Goal: Navigation & Orientation: Understand site structure

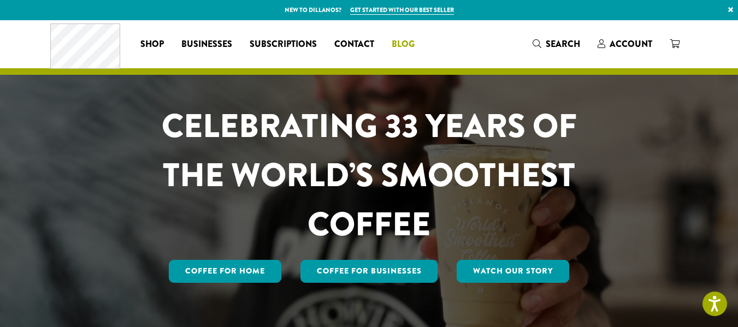
click at [399, 40] on span "Blog" at bounding box center [403, 45] width 23 height 14
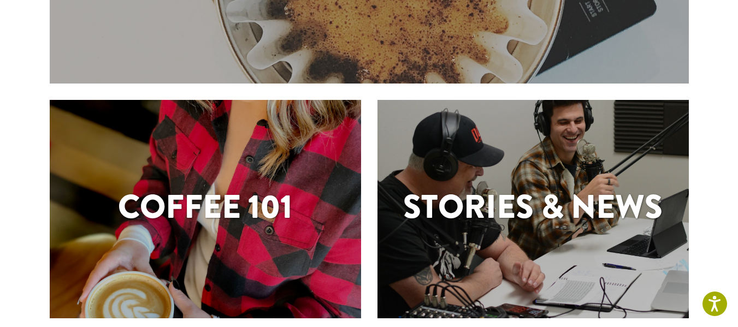
scroll to position [224, 0]
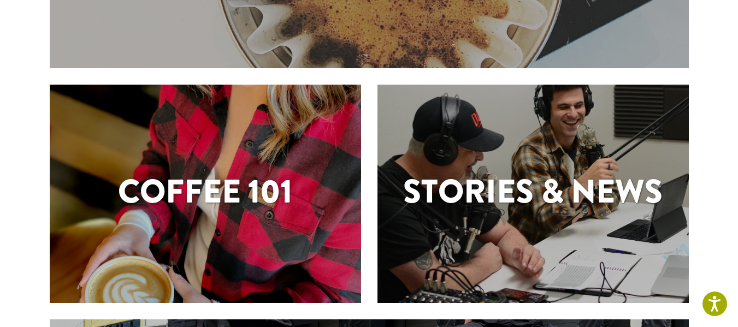
click at [267, 176] on h1 "Coffee 101" at bounding box center [205, 191] width 311 height 49
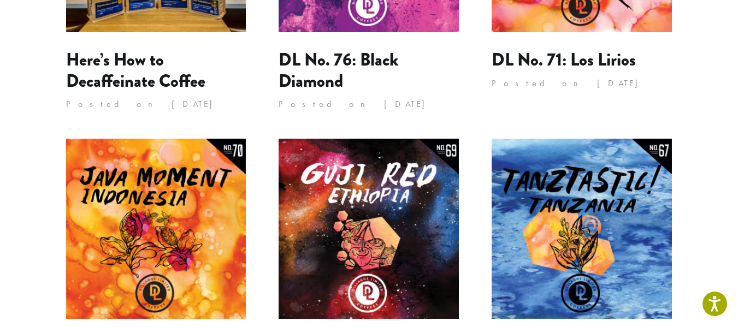
scroll to position [873, 0]
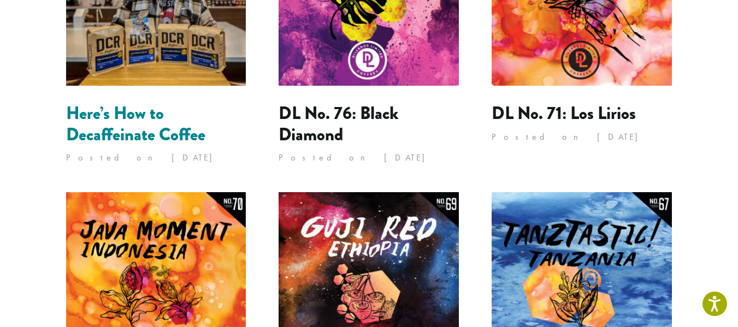
click at [142, 101] on link "Here’s How to Decaffeinate Coffee" at bounding box center [135, 124] width 139 height 46
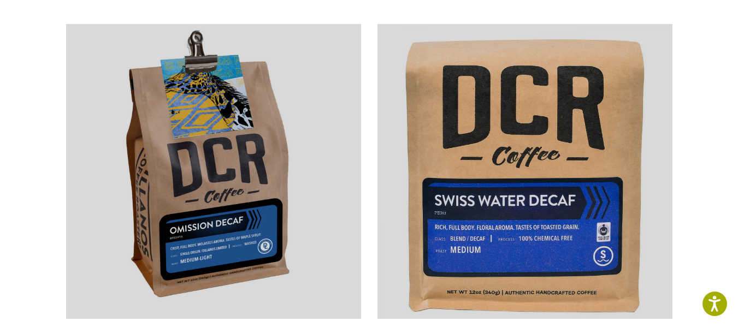
scroll to position [2264, 0]
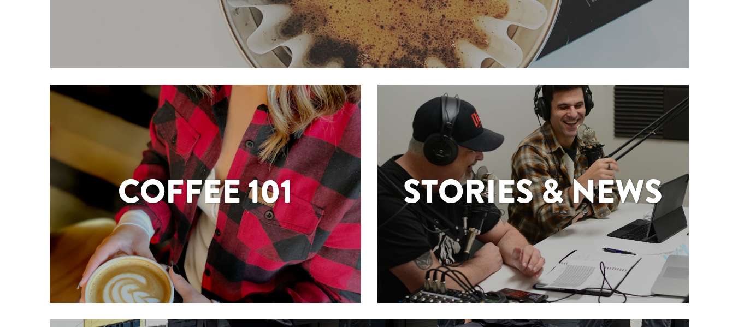
scroll to position [224, 0]
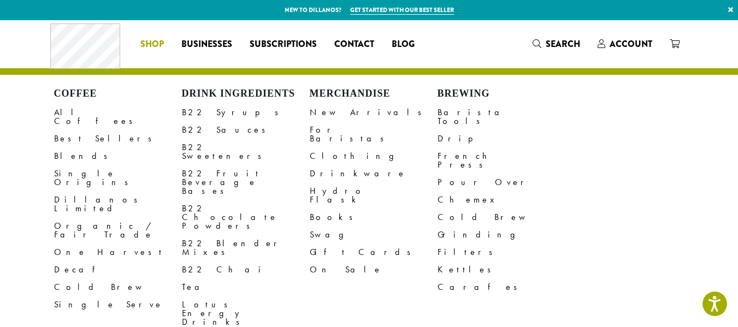
click at [148, 45] on span "Shop" at bounding box center [151, 45] width 23 height 14
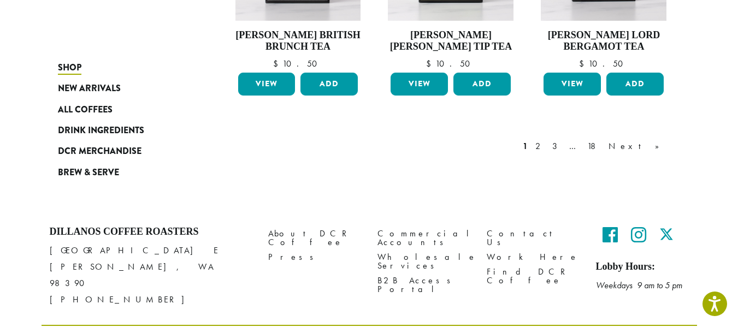
scroll to position [940, 0]
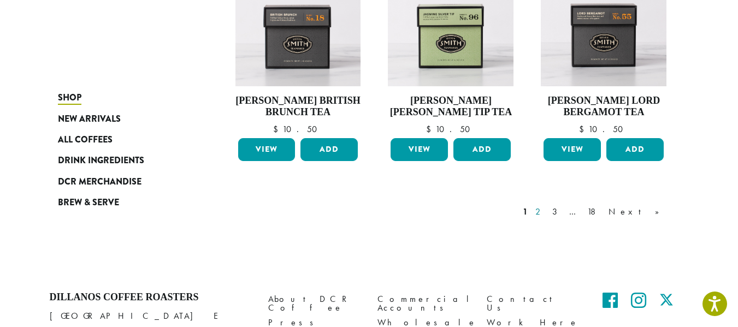
click at [547, 212] on link "2" at bounding box center [540, 211] width 14 height 13
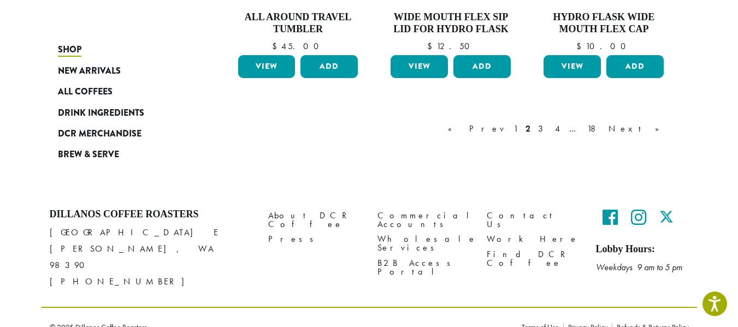
scroll to position [1068, 0]
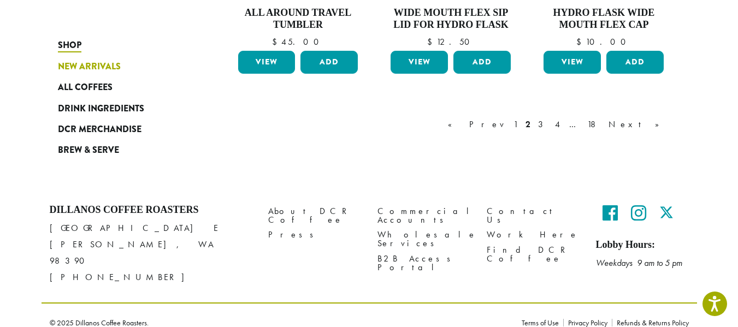
click at [84, 65] on span "New Arrivals" at bounding box center [89, 67] width 63 height 14
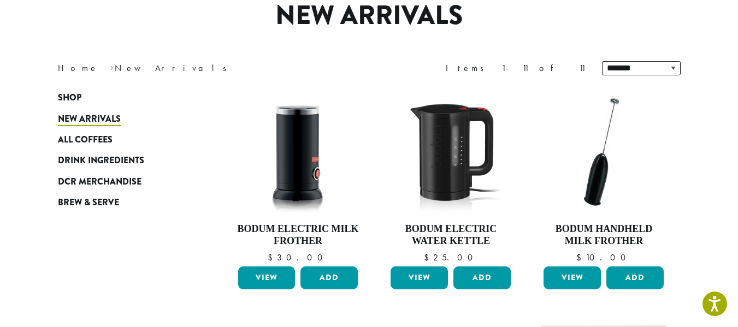
scroll to position [219, 0]
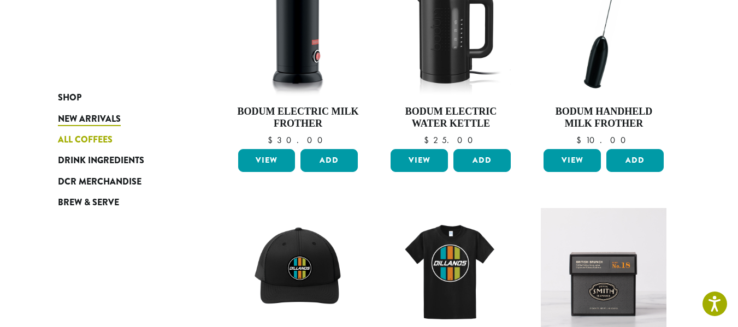
click at [75, 136] on span "All Coffees" at bounding box center [85, 140] width 55 height 14
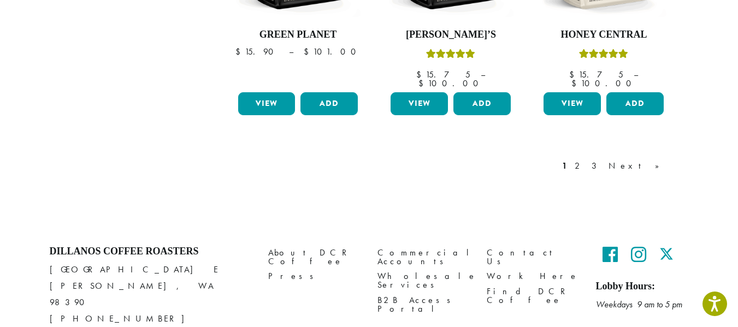
scroll to position [1072, 0]
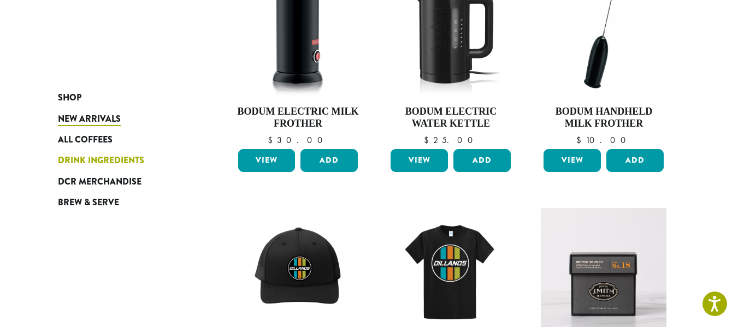
click at [110, 158] on span "Drink Ingredients" at bounding box center [101, 161] width 86 height 14
